Goal: Information Seeking & Learning: Understand process/instructions

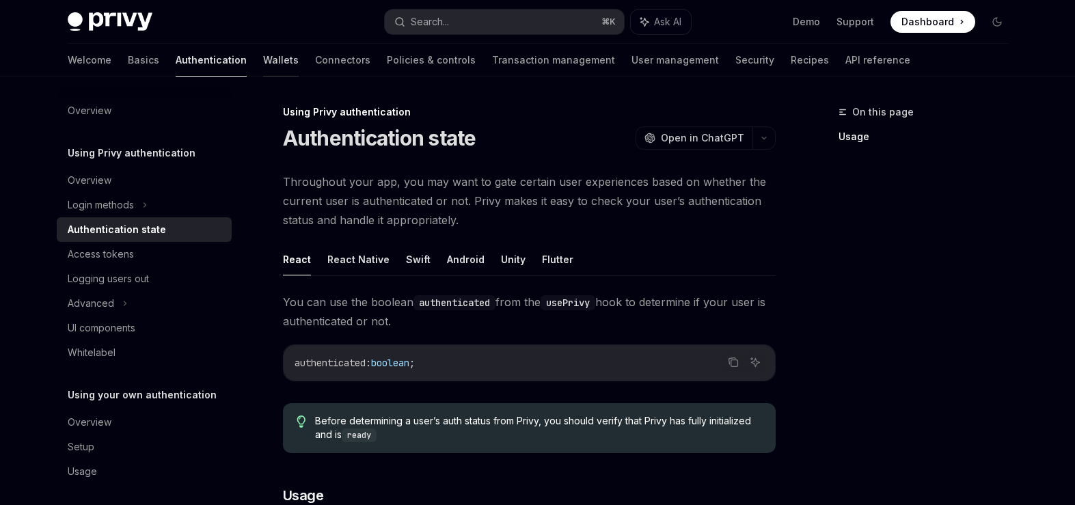
click at [263, 57] on link "Wallets" at bounding box center [281, 60] width 36 height 33
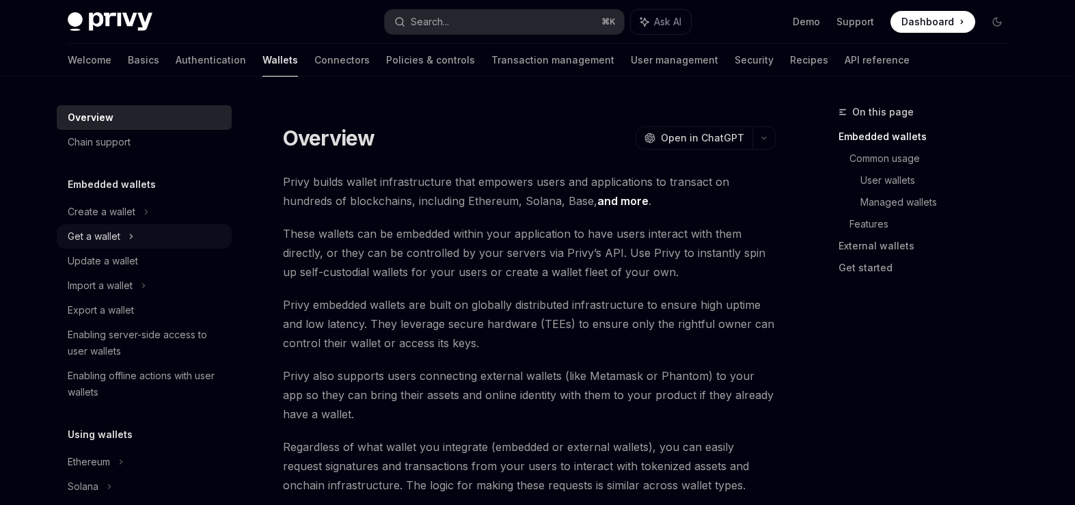
click at [143, 226] on div "Get a wallet" at bounding box center [144, 236] width 175 height 25
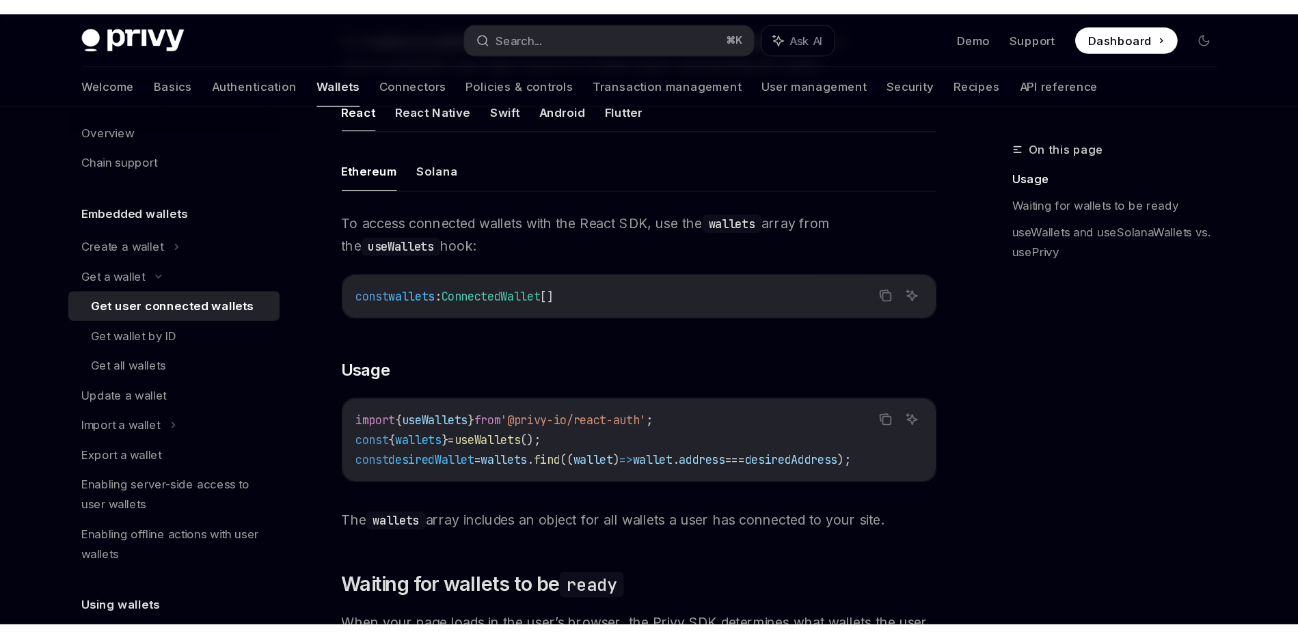
scroll to position [426, 0]
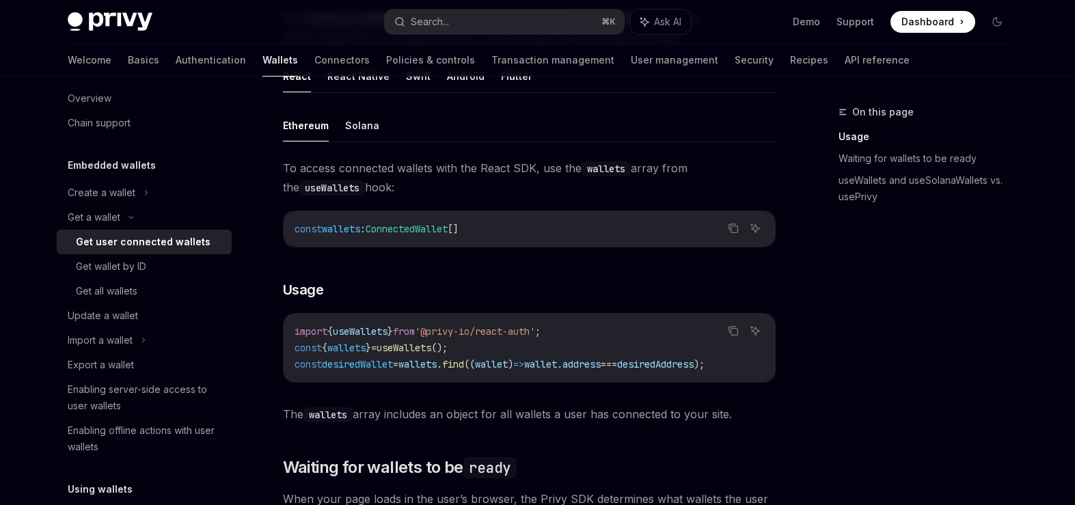
click at [393, 325] on span "}" at bounding box center [389, 331] width 5 height 12
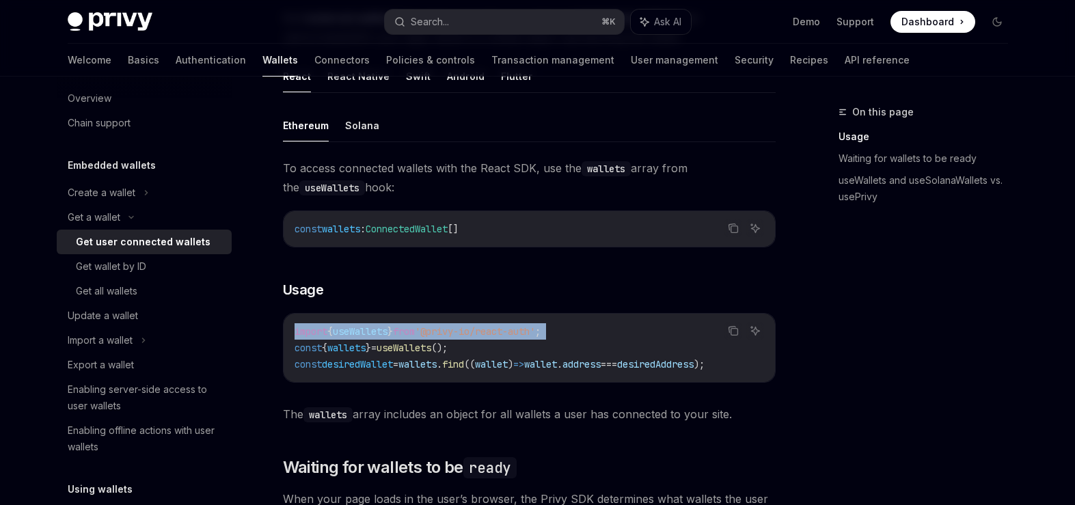
click at [393, 325] on span "}" at bounding box center [389, 331] width 5 height 12
click at [510, 348] on code "import { useWallets } from '@privy-io/react-auth' ; const { wallets } = useWall…" at bounding box center [529, 347] width 469 height 49
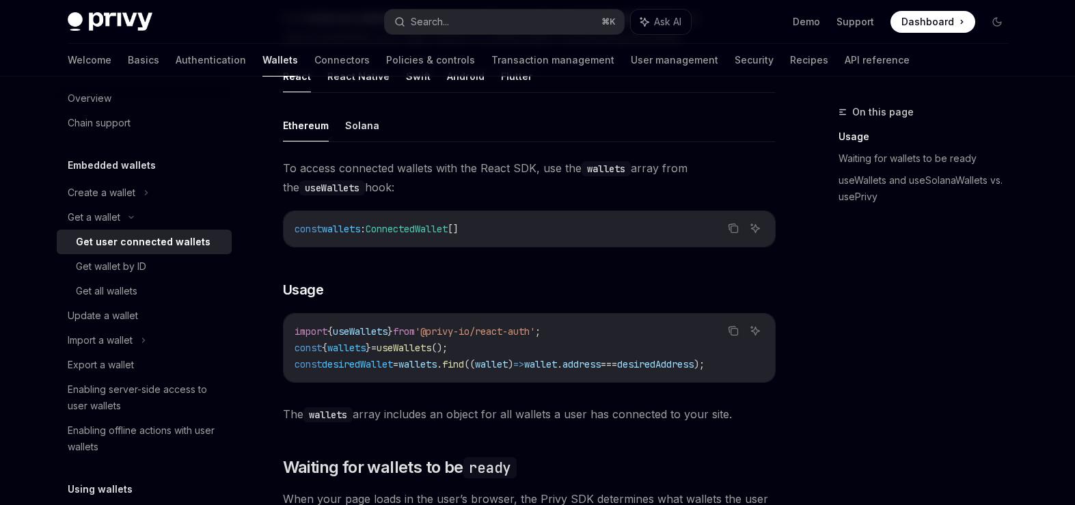
click at [513, 333] on span "'@privy-io/react-auth'" at bounding box center [475, 331] width 120 height 12
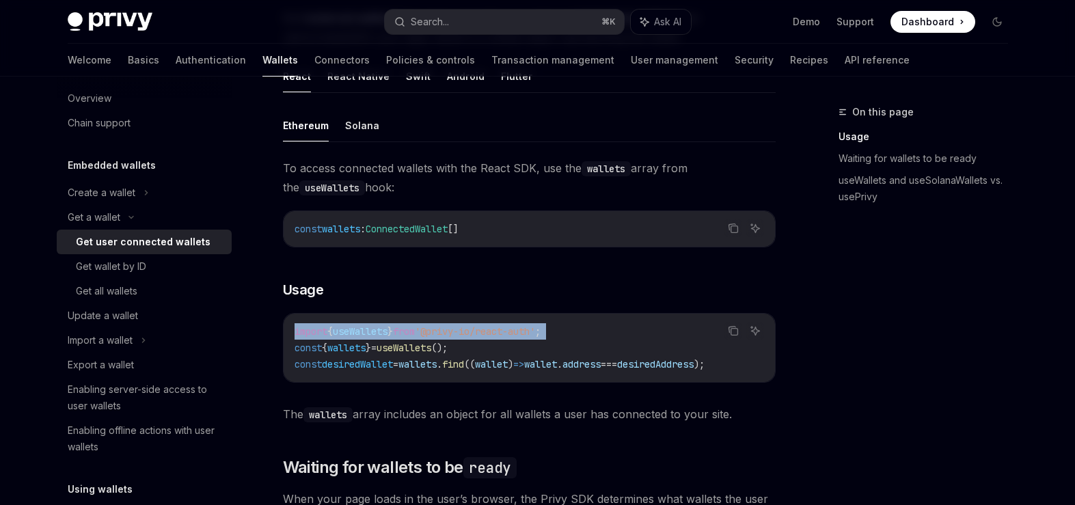
click at [513, 333] on span "'@privy-io/react-auth'" at bounding box center [475, 331] width 120 height 12
copy code "import { useWallets } from '@privy-io/react-auth' ;"
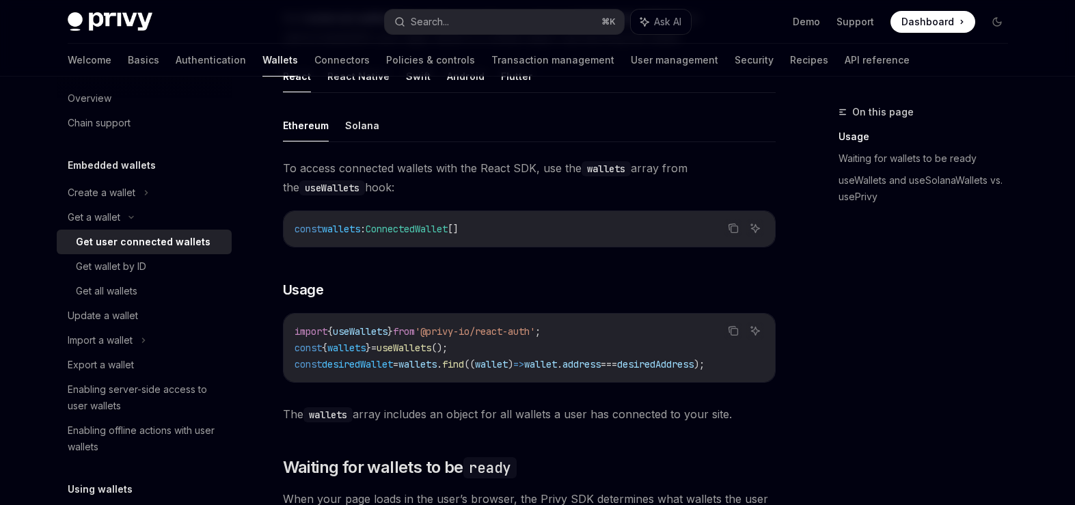
click at [417, 349] on span "useWallets" at bounding box center [404, 348] width 55 height 12
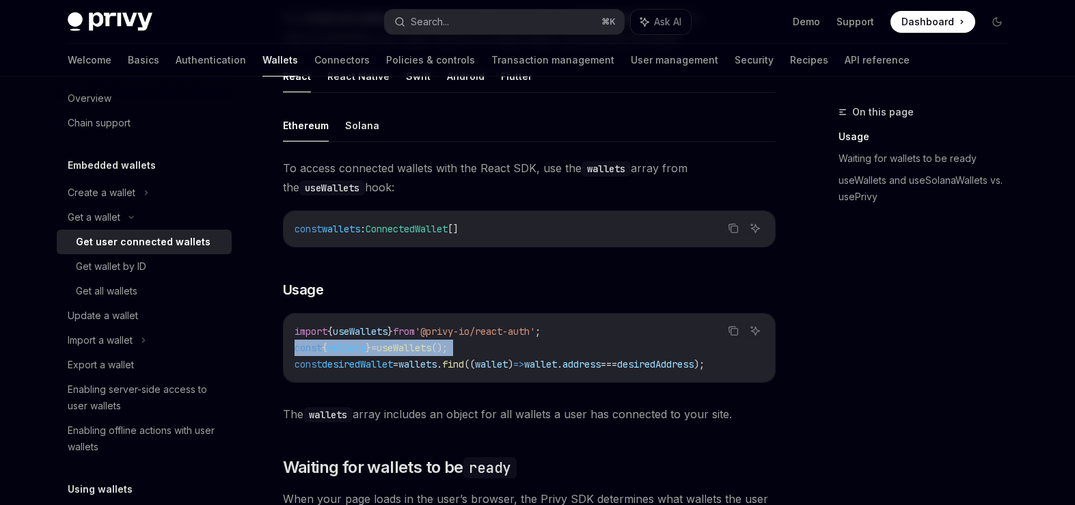
click at [417, 349] on span "useWallets" at bounding box center [404, 348] width 55 height 12
click at [357, 125] on button "Solana" at bounding box center [362, 125] width 34 height 32
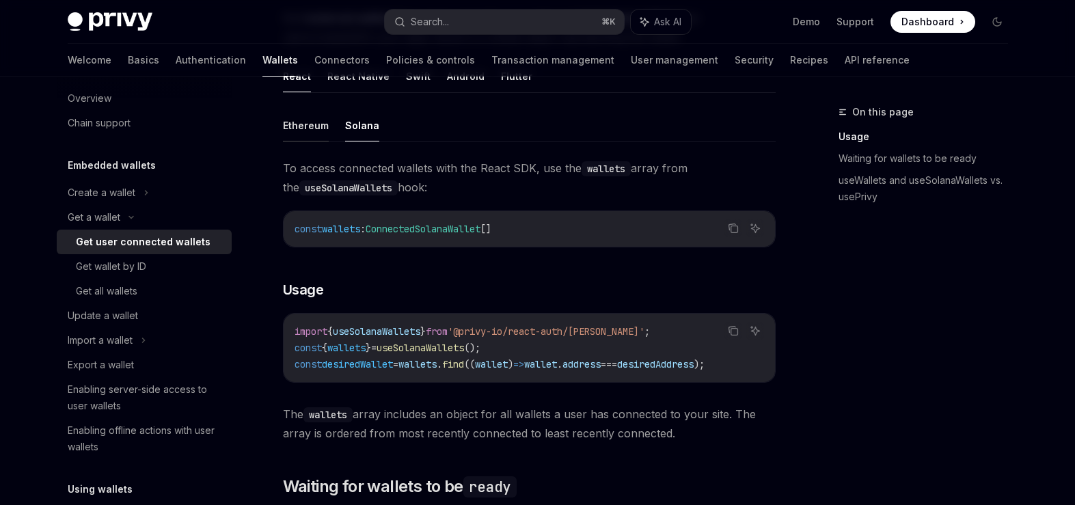
click at [320, 122] on button "Ethereum" at bounding box center [306, 125] width 46 height 32
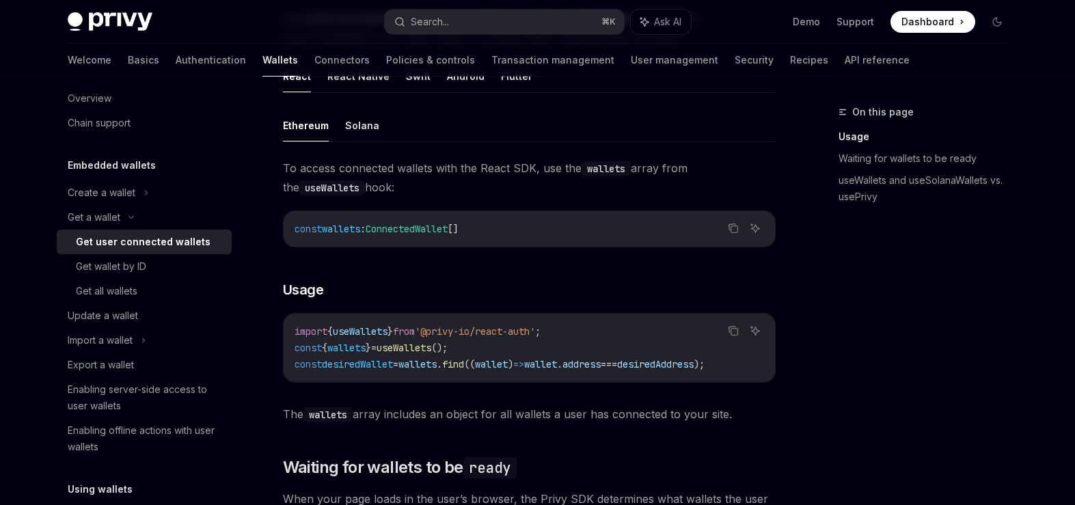
click at [371, 344] on span "}" at bounding box center [368, 348] width 5 height 12
copy code "const { wallets } = useWallets ();"
type textarea "*"
